Goal: Use online tool/utility: Utilize a website feature to perform a specific function

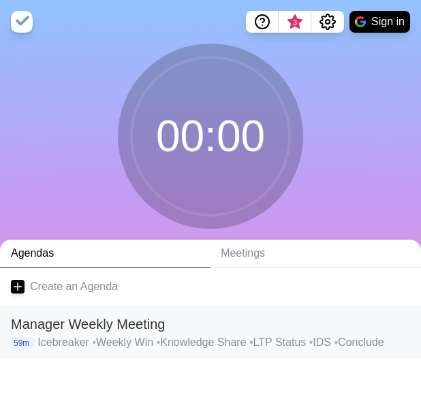
click at [114, 328] on h2 "Manager Weekly Meeting" at bounding box center [210, 324] width 399 height 20
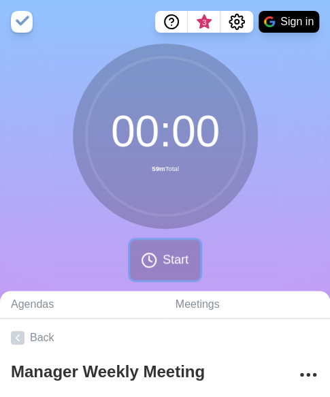
click at [163, 268] on span "Start" at bounding box center [176, 259] width 26 height 18
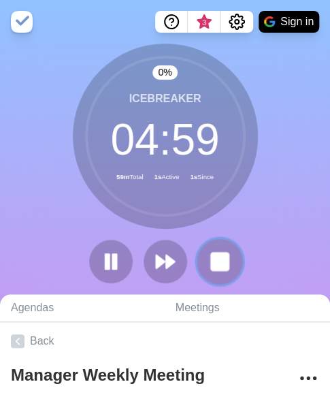
click at [212, 263] on rect at bounding box center [219, 260] width 17 height 17
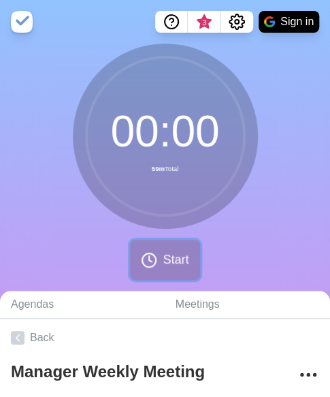
click at [167, 265] on span "Start" at bounding box center [176, 259] width 26 height 18
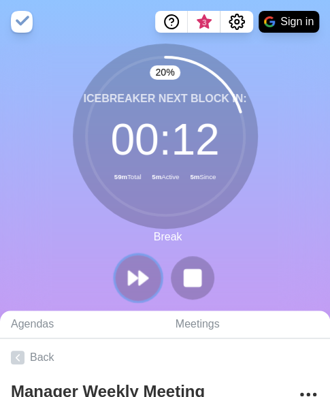
click at [141, 276] on polygon at bounding box center [143, 278] width 9 height 14
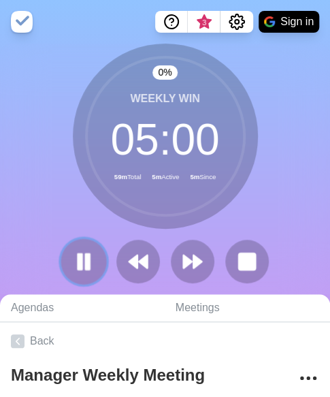
click at [88, 267] on rect at bounding box center [87, 261] width 4 height 15
click at [71, 262] on button at bounding box center [84, 261] width 46 height 46
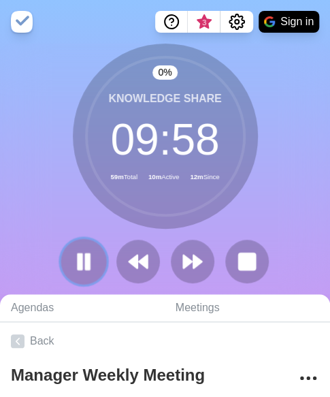
click at [86, 263] on rect at bounding box center [87, 261] width 4 height 15
click at [82, 263] on polygon at bounding box center [84, 260] width 14 height 17
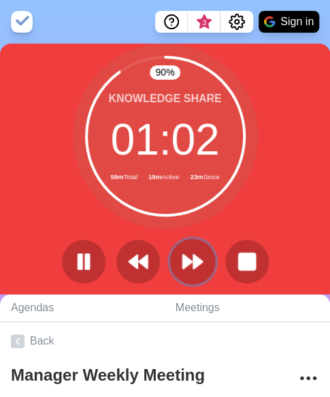
click at [191, 261] on polygon at bounding box center [187, 262] width 9 height 14
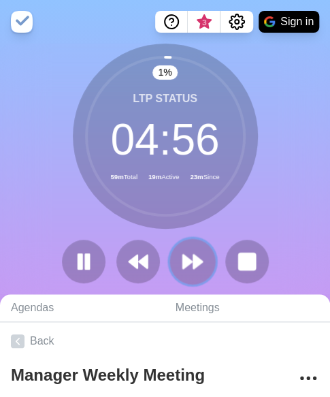
click at [186, 273] on button at bounding box center [192, 261] width 46 height 46
